Goal: Task Accomplishment & Management: Complete application form

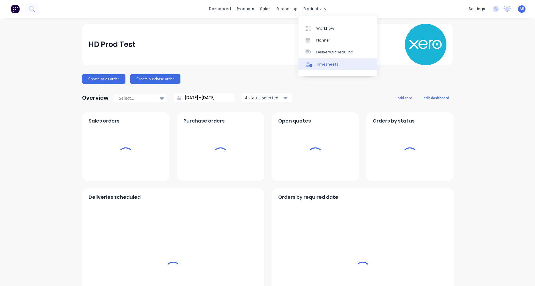
click at [326, 62] on div "Timesheets" at bounding box center [327, 64] width 22 height 5
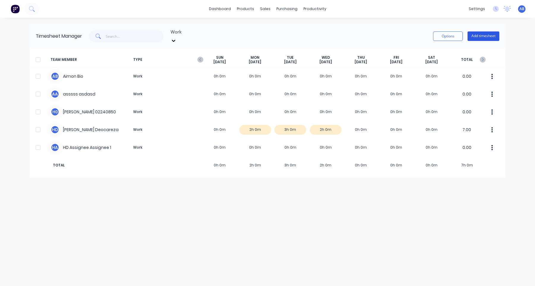
click at [494, 34] on button "Add timesheet" at bounding box center [483, 36] width 32 height 10
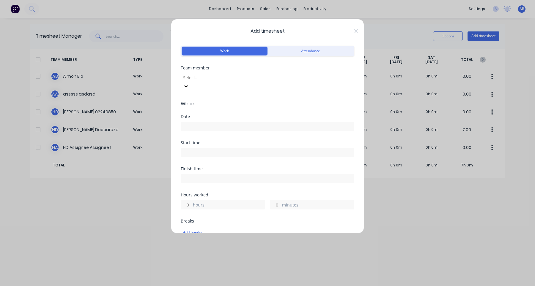
click at [256, 79] on div at bounding box center [225, 77] width 86 height 7
click at [249, 286] on div "Aimon Bio" at bounding box center [267, 289] width 535 height 6
click at [239, 122] on input at bounding box center [267, 126] width 173 height 9
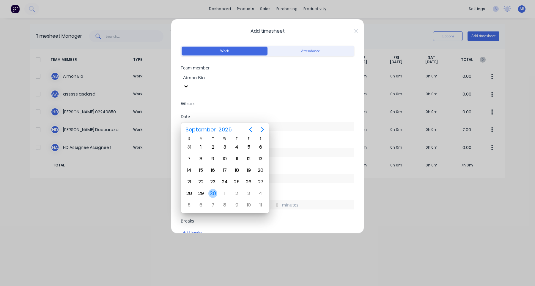
click at [212, 192] on div "30" at bounding box center [212, 193] width 9 height 9
type input "30/09/2025"
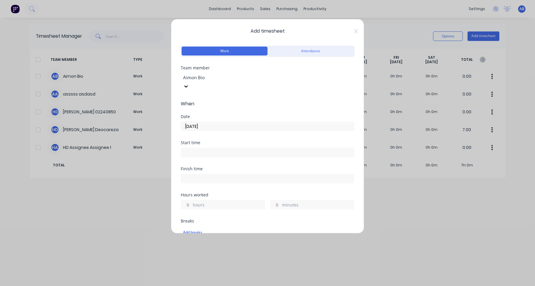
click at [223, 148] on input at bounding box center [267, 152] width 173 height 9
type input "09:44 AM"
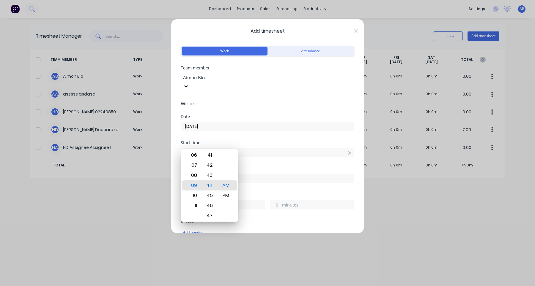
click at [266, 174] on input at bounding box center [267, 178] width 173 height 9
type input "09:44 AM"
type input "0"
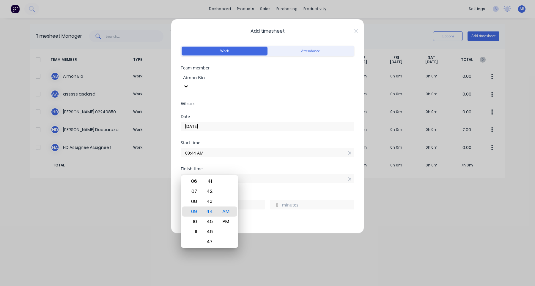
click at [263, 193] on div "Hours worked" at bounding box center [267, 195] width 173 height 4
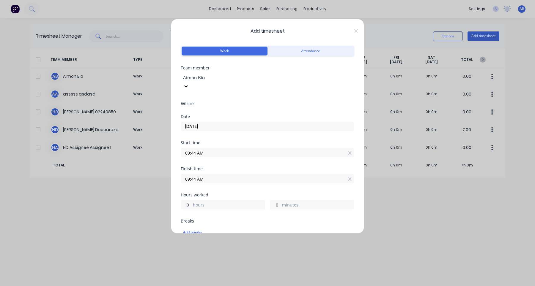
click at [189, 200] on input "0" at bounding box center [186, 204] width 10 height 9
type input "0"
type input "3"
type input "12:44 PM"
click at [206, 148] on input "09:44 AM" at bounding box center [267, 152] width 173 height 9
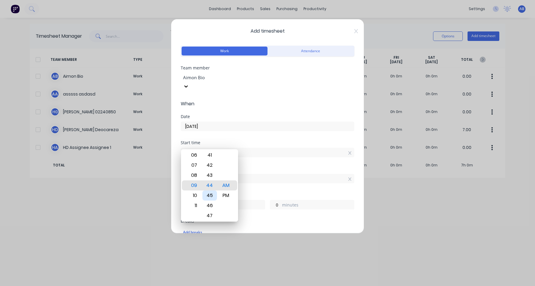
click at [211, 199] on div "45" at bounding box center [209, 196] width 15 height 10
type input "09:45 AM"
type input "2"
type input "59"
click at [255, 219] on div "Breaks" at bounding box center [267, 221] width 173 height 4
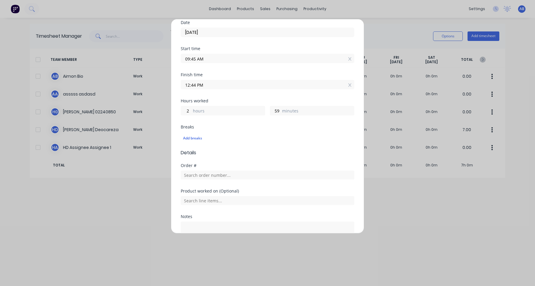
scroll to position [132, 0]
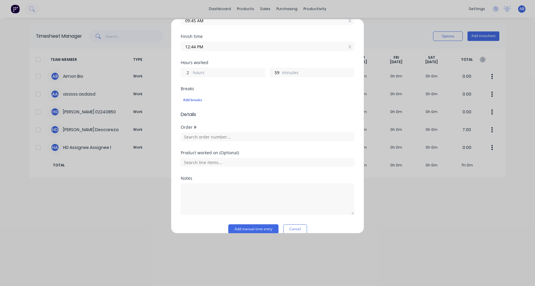
drag, startPoint x: 189, startPoint y: 64, endPoint x: 176, endPoint y: 64, distance: 12.5
click at [177, 64] on div "Add timesheet Work Attendance Team member Aimon Bio When Date 30/09/2025 Start …" at bounding box center [267, 126] width 193 height 215
type input "3"
type input "01:44 PM"
click at [268, 96] on div "Add breaks" at bounding box center [267, 100] width 169 height 8
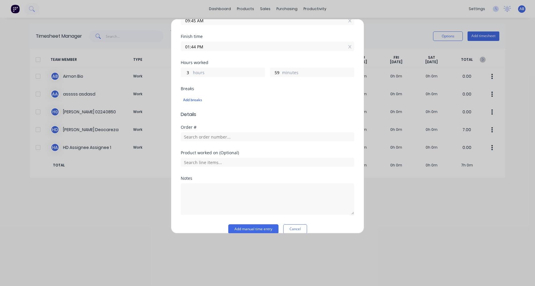
click at [281, 111] on form "Work Attendance Team member Aimon Bio When Date 30/09/2025 Start time 09:45 AM …" at bounding box center [267, 73] width 173 height 322
click at [259, 225] on button "Add manual time entry" at bounding box center [253, 230] width 50 height 10
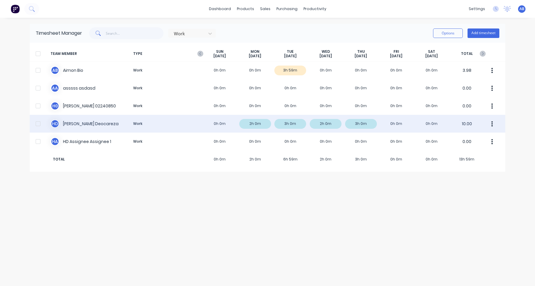
click at [39, 123] on div at bounding box center [38, 124] width 12 height 12
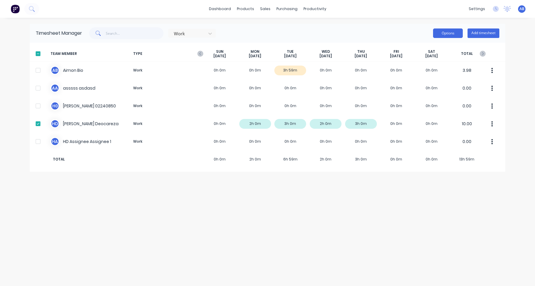
click at [453, 31] on button "Options" at bounding box center [448, 34] width 30 height 10
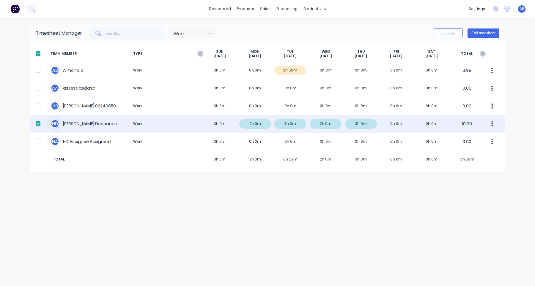
click at [37, 123] on div at bounding box center [38, 124] width 12 height 12
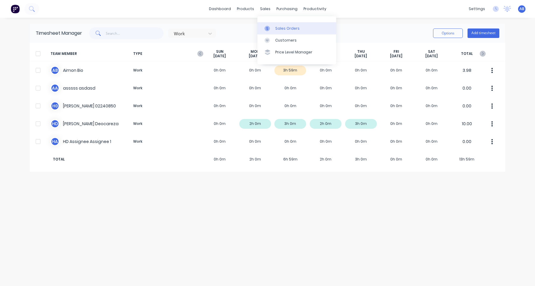
click at [275, 29] on div "Sales Orders" at bounding box center [287, 28] width 24 height 5
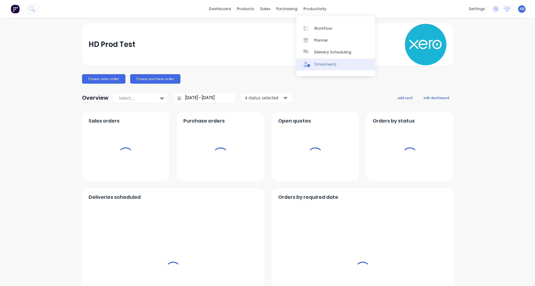
click at [326, 62] on div "Timesheets" at bounding box center [325, 64] width 22 height 5
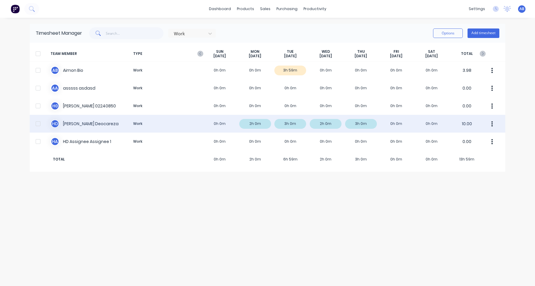
click at [40, 125] on div at bounding box center [38, 124] width 12 height 12
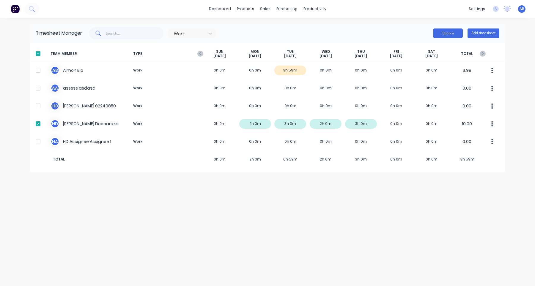
click at [453, 34] on button "Options" at bounding box center [448, 34] width 30 height 10
click at [478, 16] on div "dashboard products sales purchasing productivity dashboard products Product Cat…" at bounding box center [267, 9] width 535 height 18
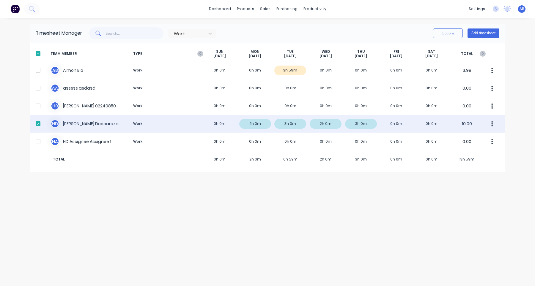
click at [188, 127] on div "H D Harry Deocareza Work 0h 0m 2h 0m 3h 0m 2h 0m 3h 0m 0h 0m 0h 0m 10.00" at bounding box center [267, 124] width 475 height 18
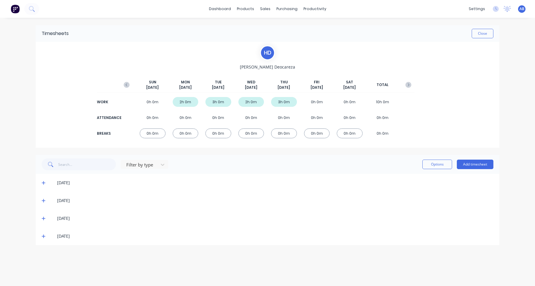
click at [44, 183] on icon at bounding box center [44, 183] width 4 height 4
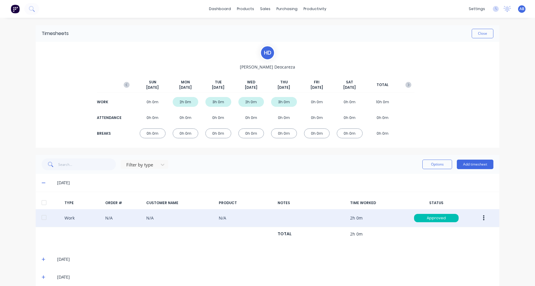
click at [45, 216] on div at bounding box center [44, 218] width 12 height 12
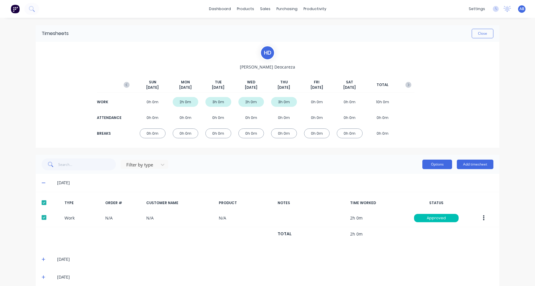
click at [429, 164] on button "Options" at bounding box center [437, 165] width 30 height 10
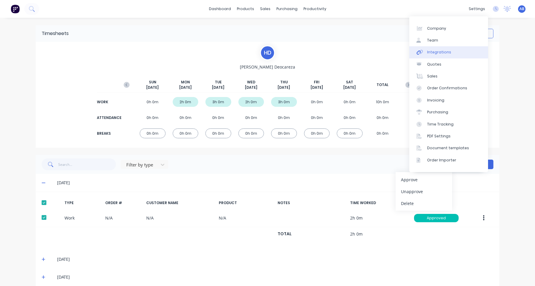
click at [454, 52] on link "Integrations" at bounding box center [448, 52] width 79 height 12
